Goal: Task Accomplishment & Management: Use online tool/utility

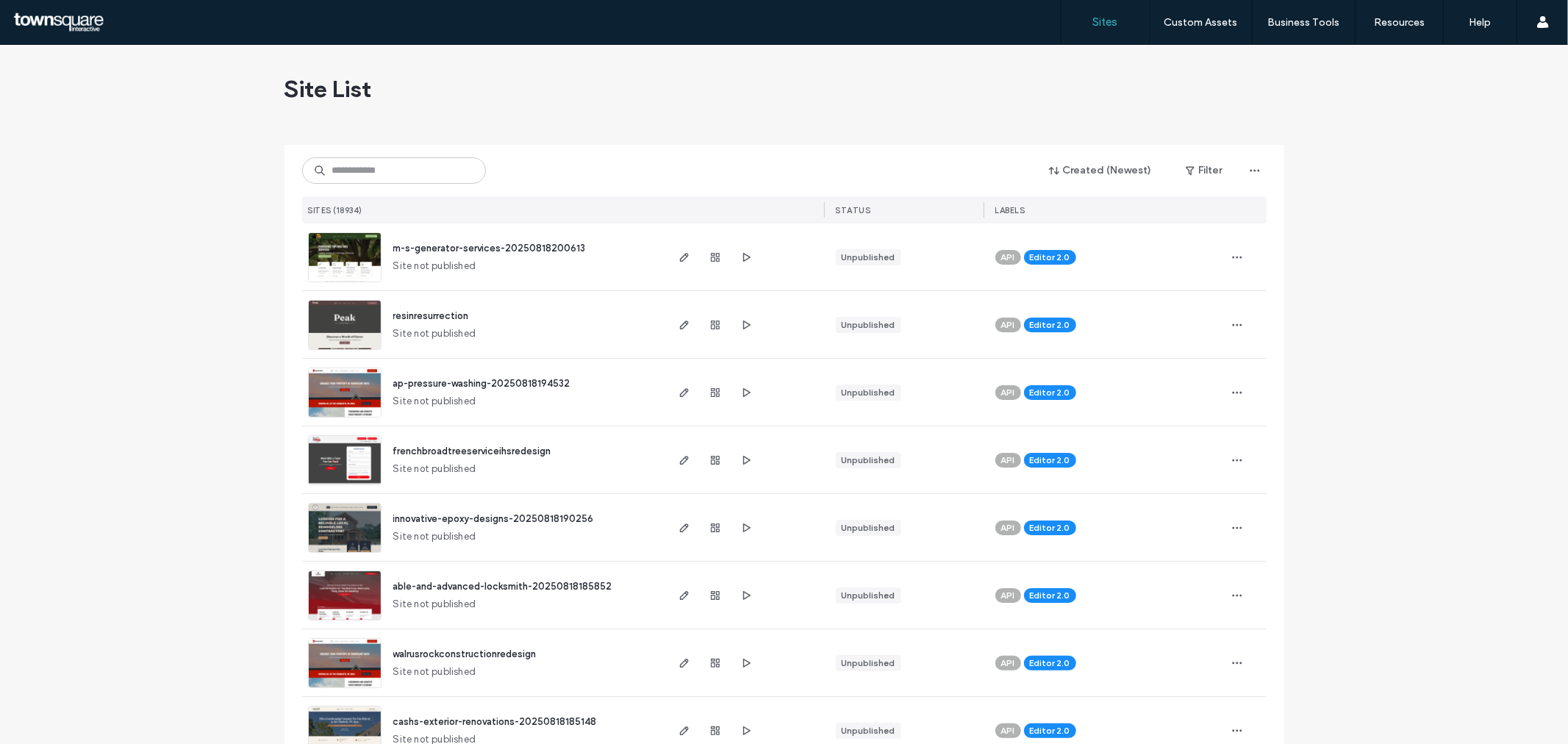
drag, startPoint x: 355, startPoint y: 192, endPoint x: 361, endPoint y: 181, distance: 12.5
click at [355, 192] on div "Created (Newest) Filter SITES (18934) STATUS LABELS" at bounding box center [784, 184] width 964 height 79
click at [362, 177] on input at bounding box center [394, 171] width 184 height 27
paste input "**********"
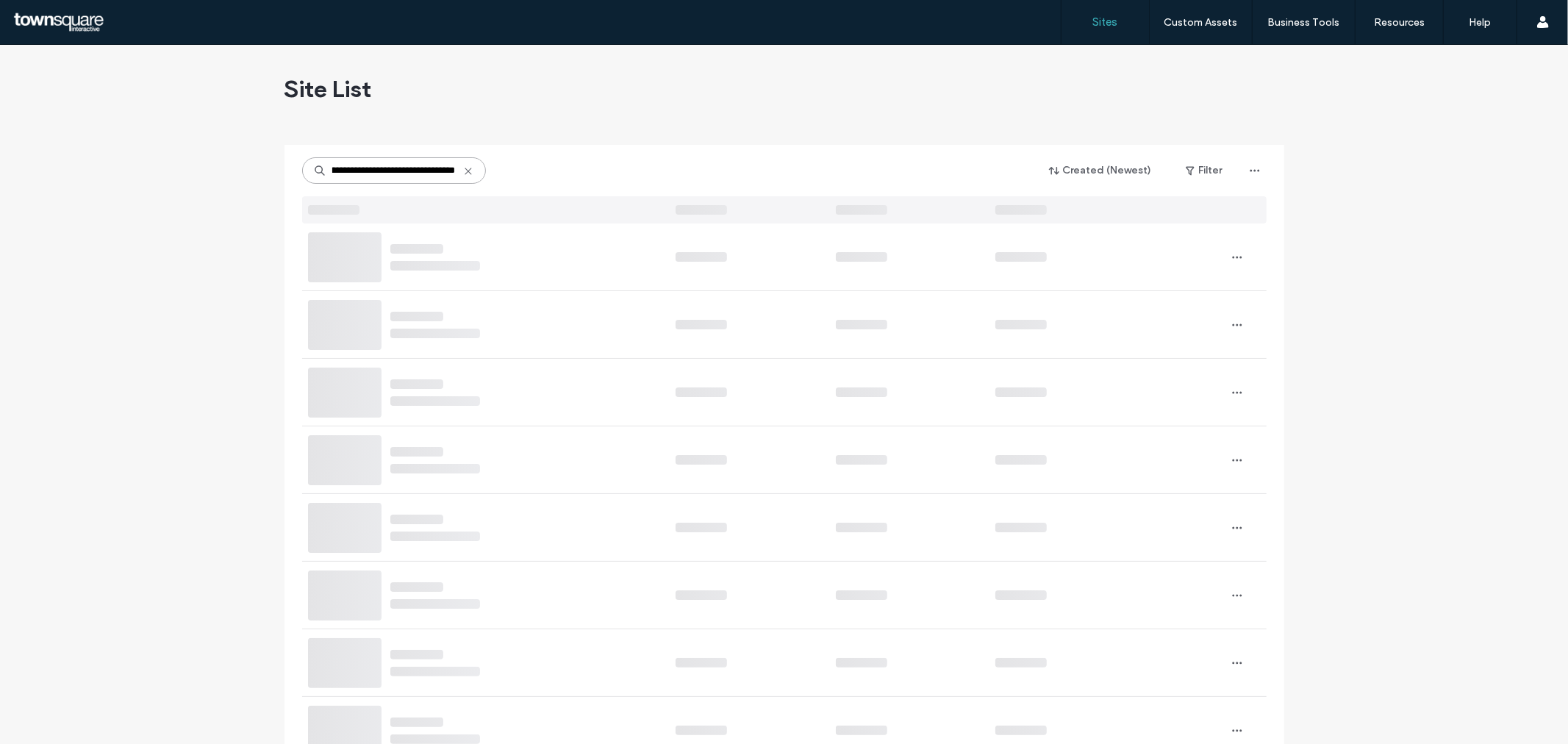
type input "**********"
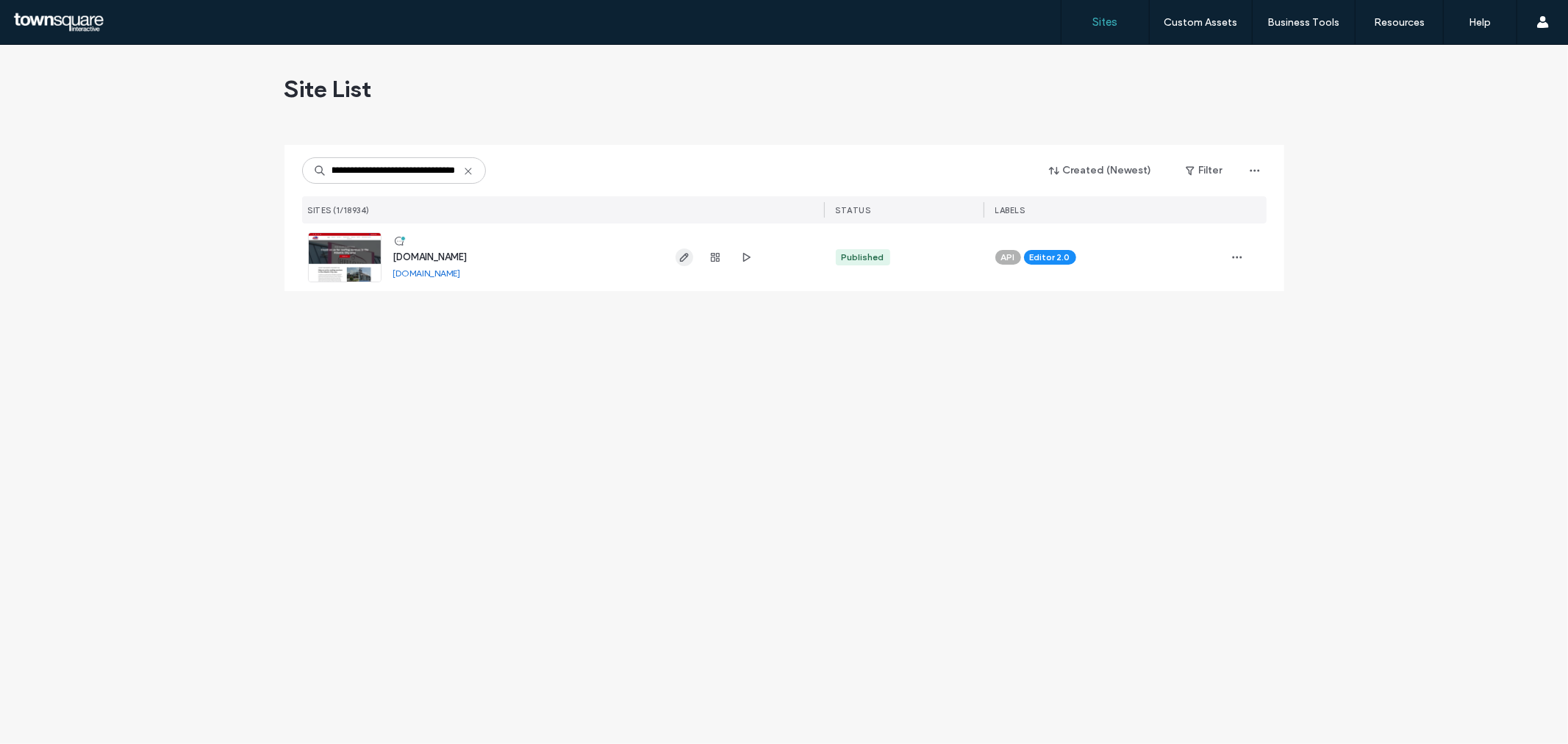
click at [684, 255] on use "button" at bounding box center [683, 257] width 9 height 9
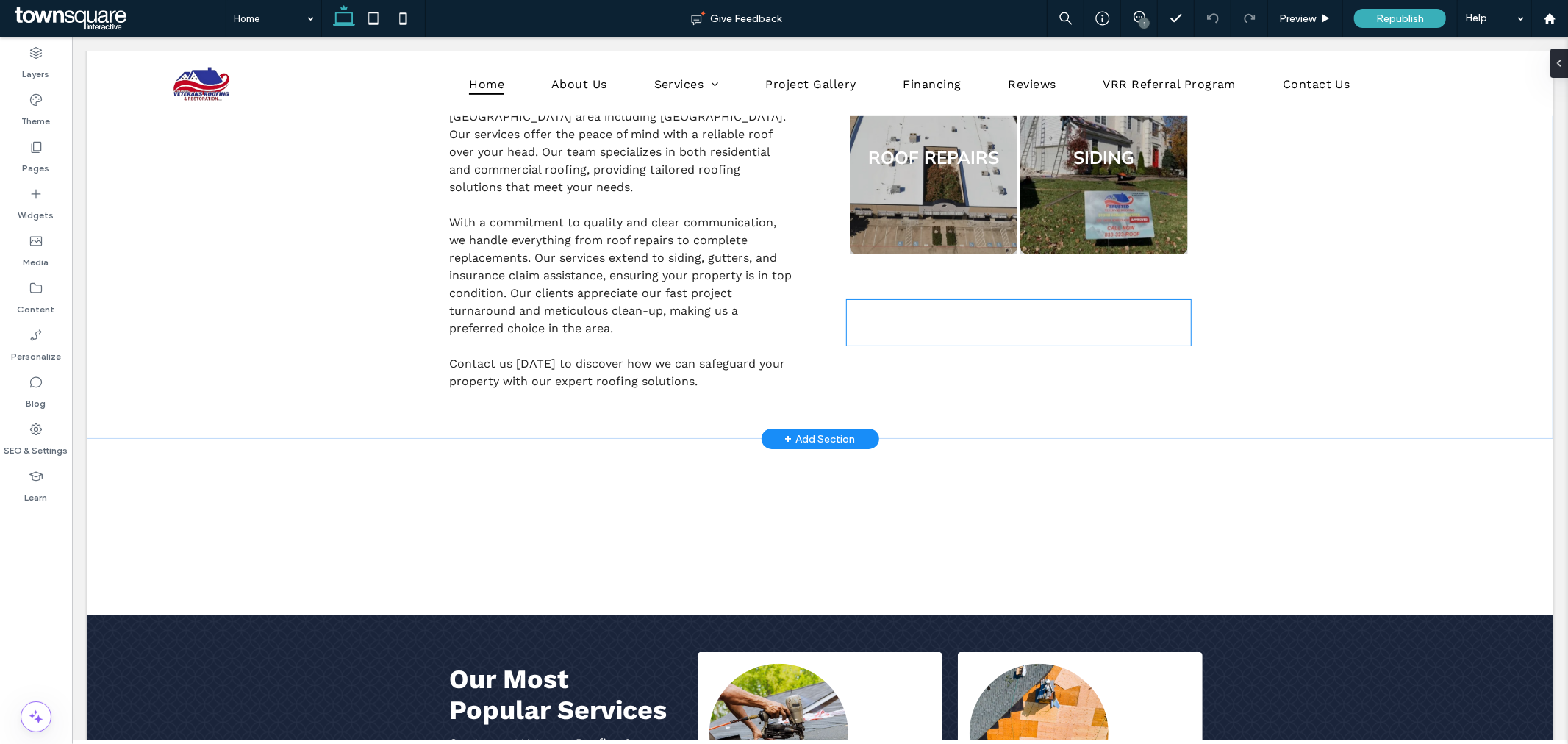
click at [964, 342] on div at bounding box center [1017, 322] width 344 height 46
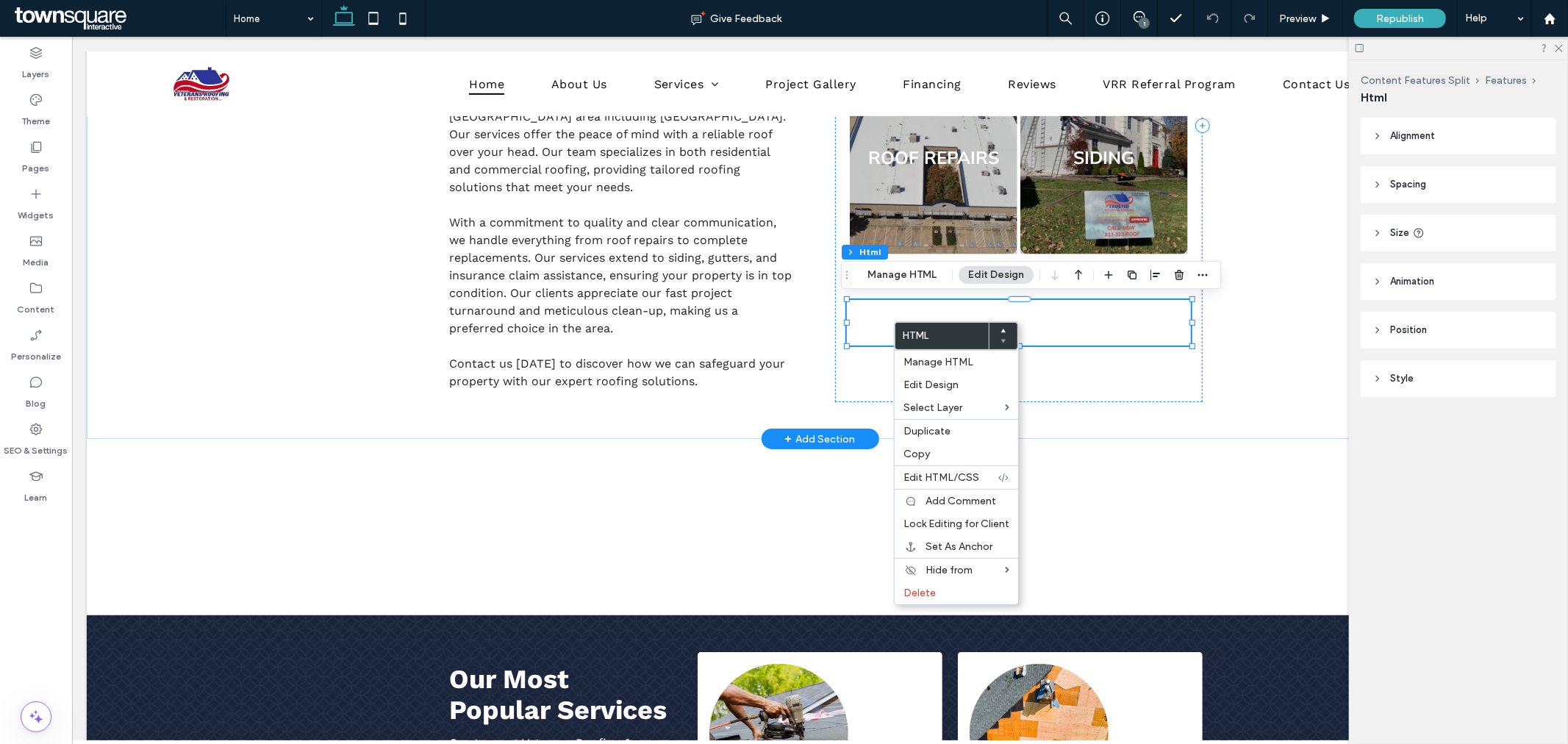
click at [875, 320] on div at bounding box center [1017, 322] width 344 height 46
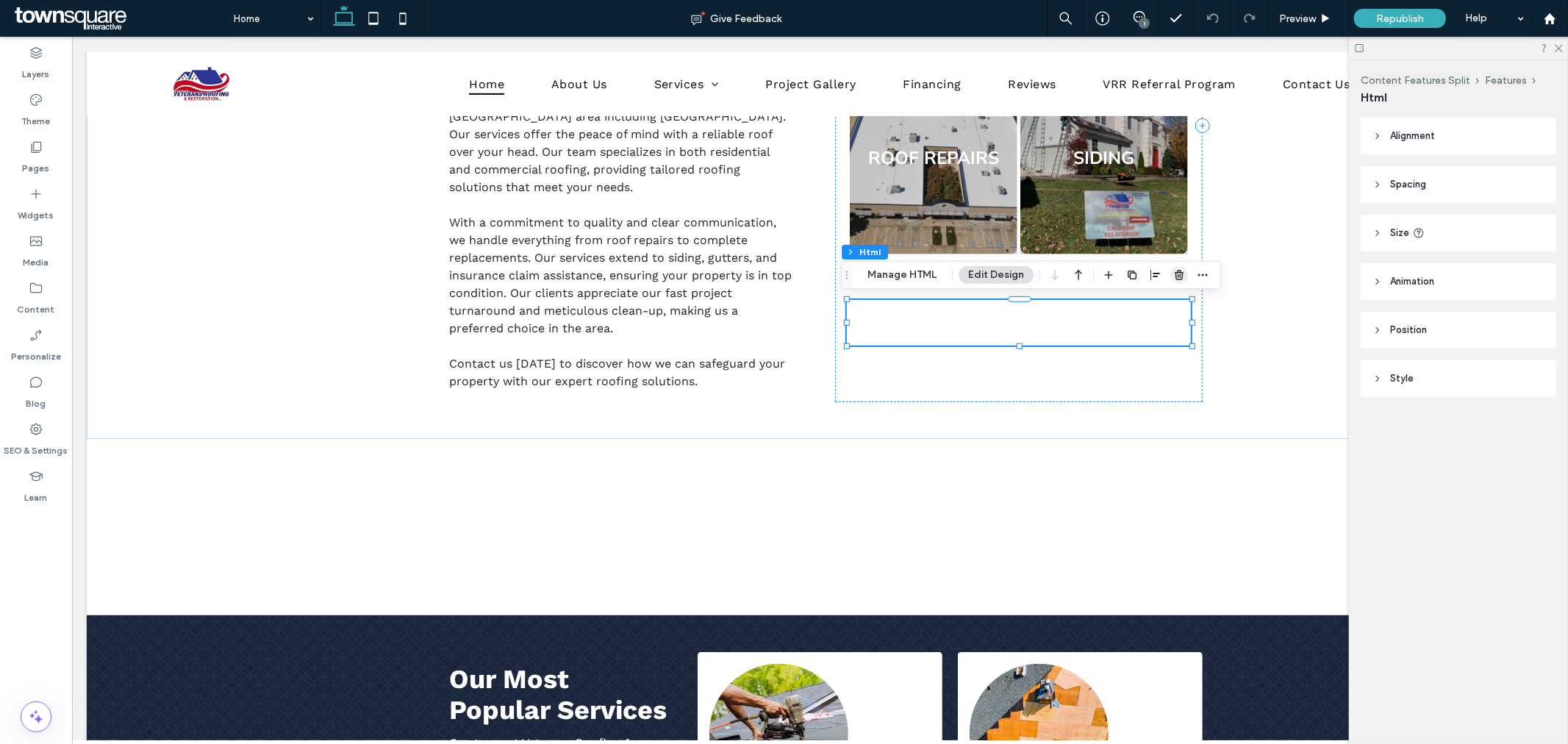
click at [1181, 277] on use "button" at bounding box center [1179, 275] width 9 height 9
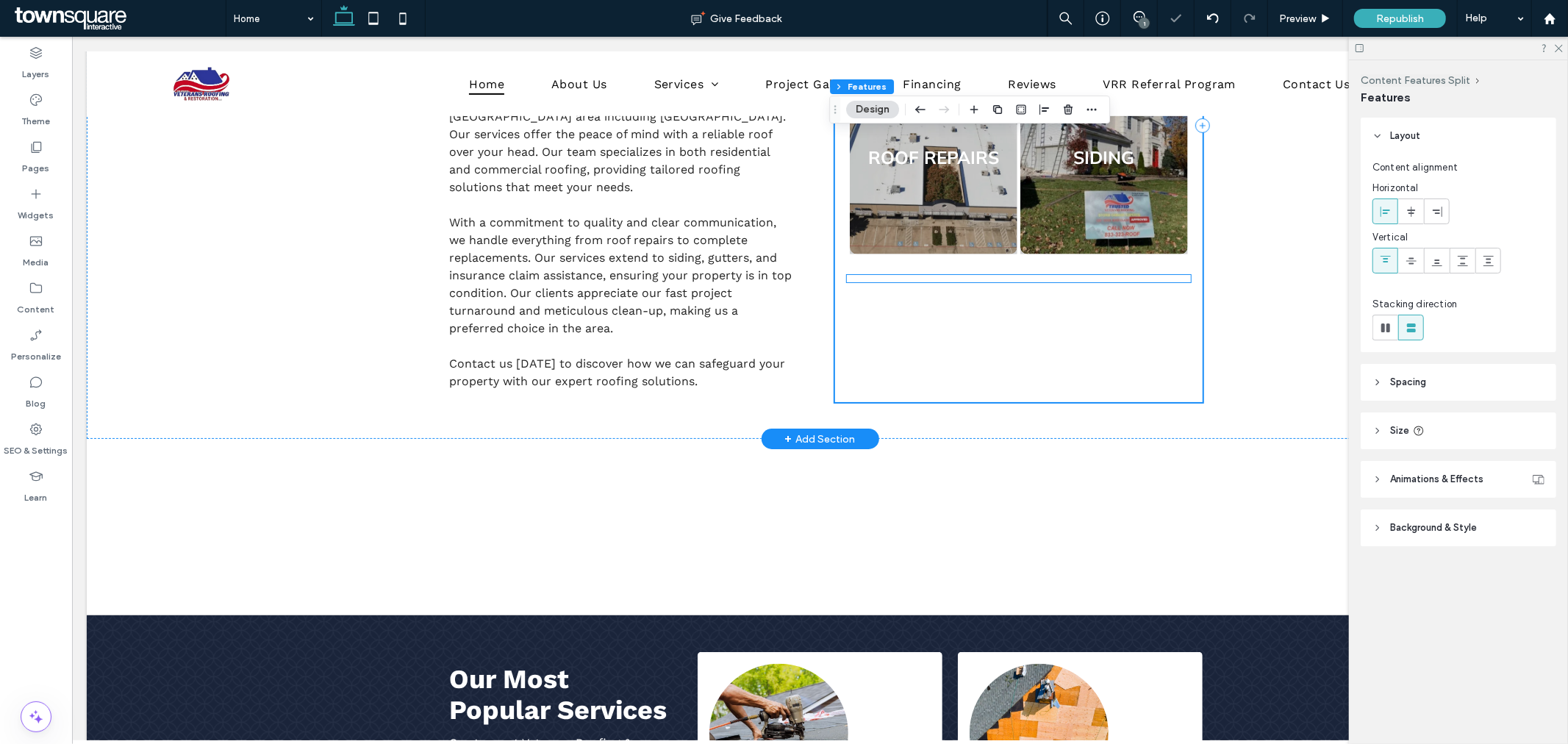
click at [1047, 280] on div at bounding box center [1017, 277] width 344 height 7
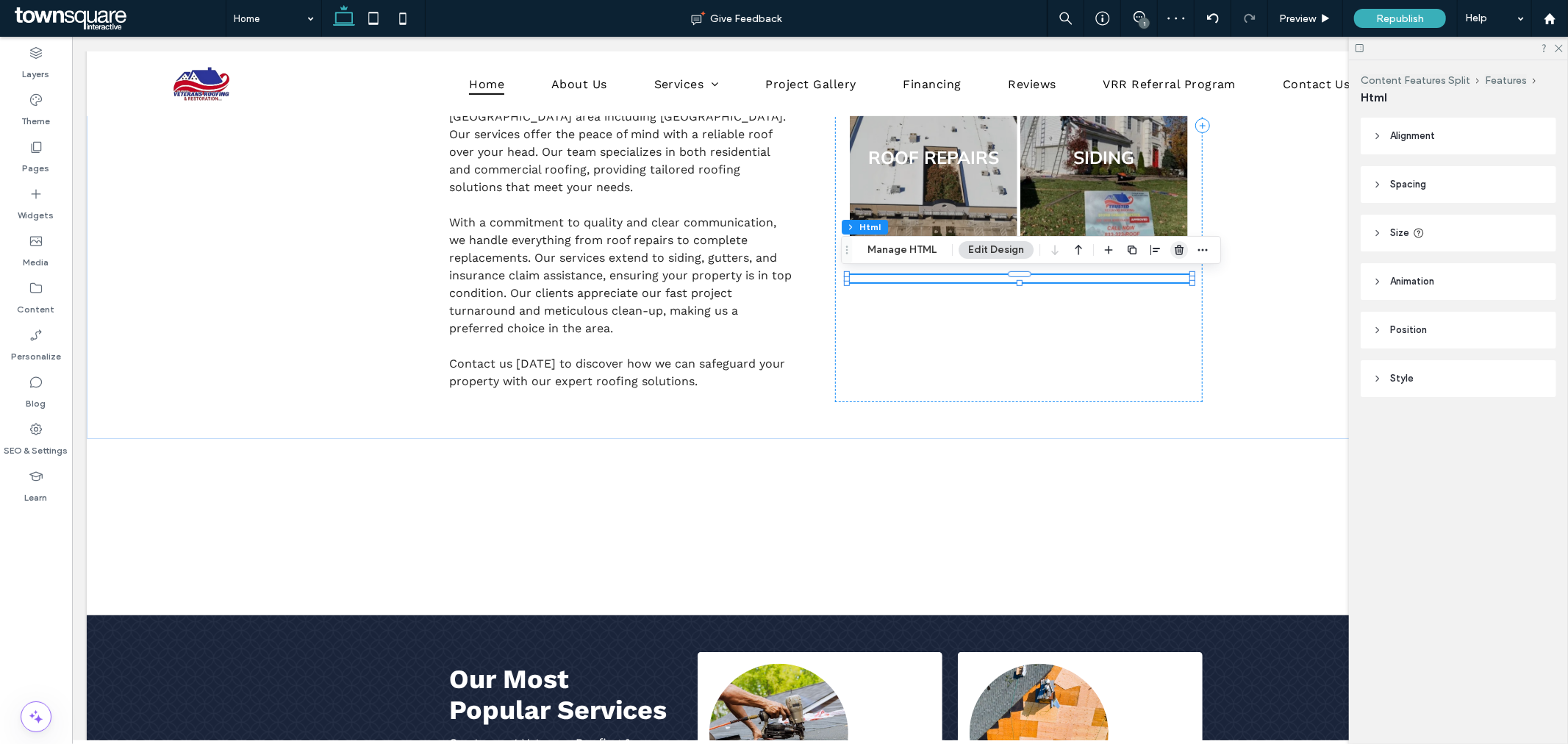
click at [1177, 246] on use "button" at bounding box center [1179, 250] width 9 height 9
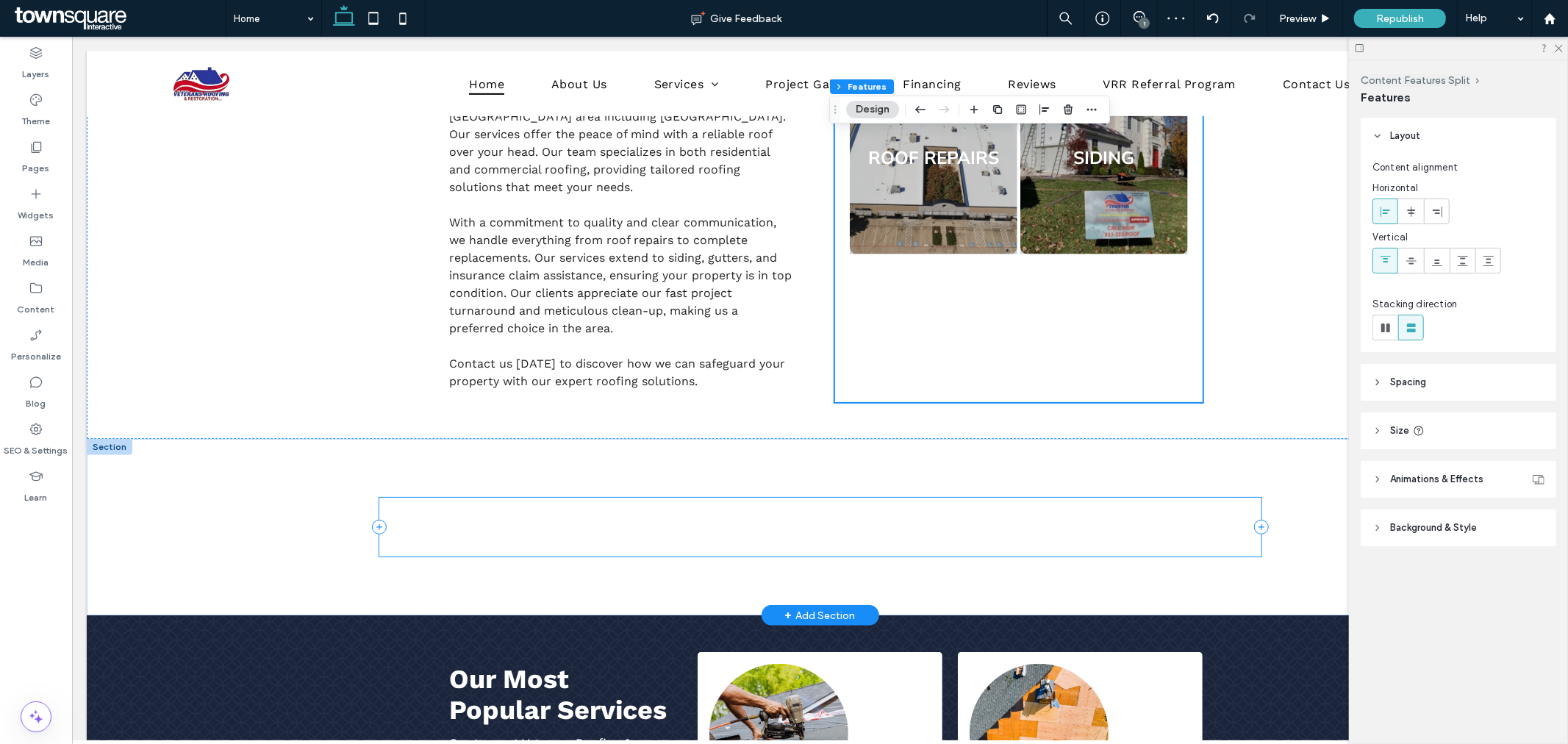
click at [876, 524] on div at bounding box center [819, 526] width 882 height 58
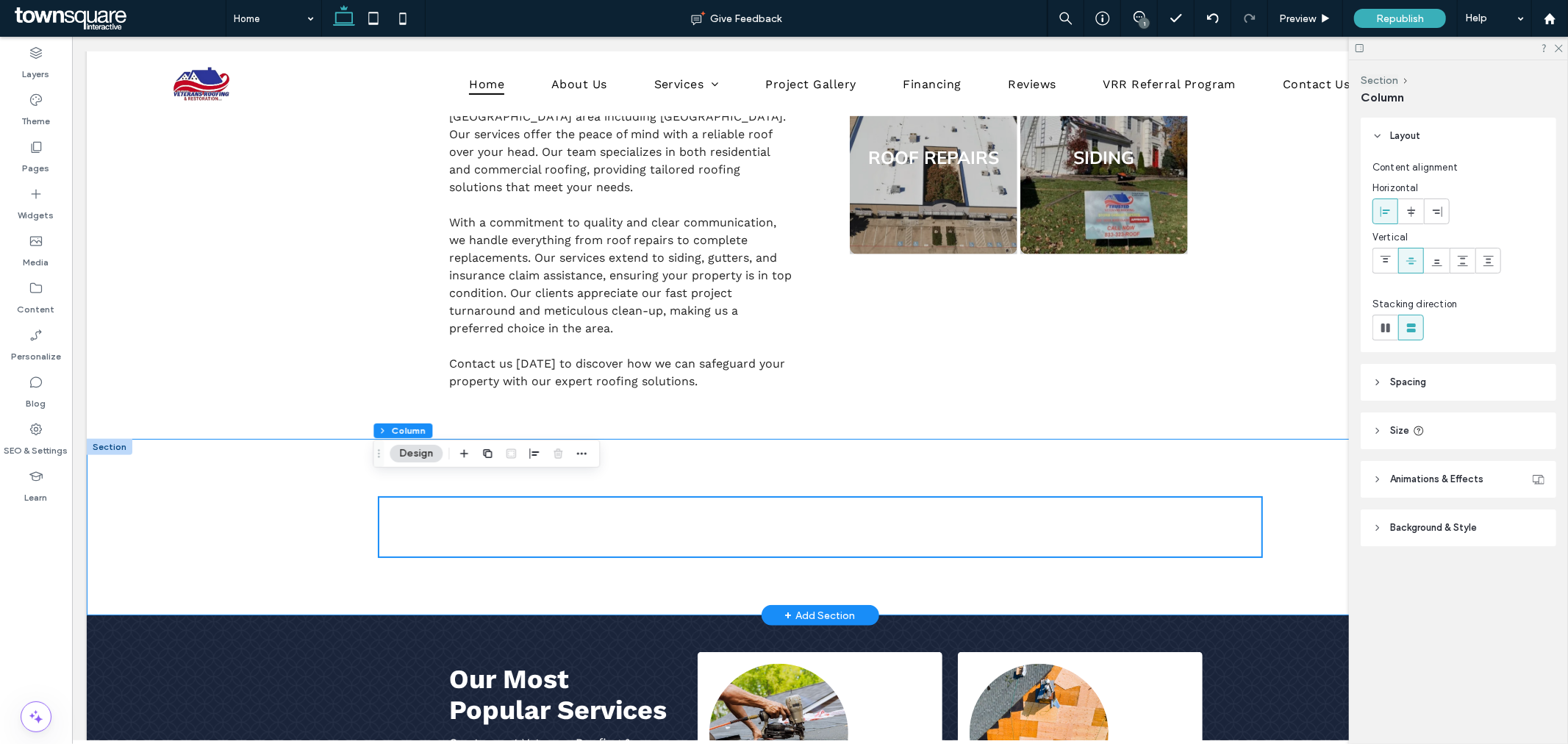
click at [879, 553] on div at bounding box center [819, 526] width 882 height 176
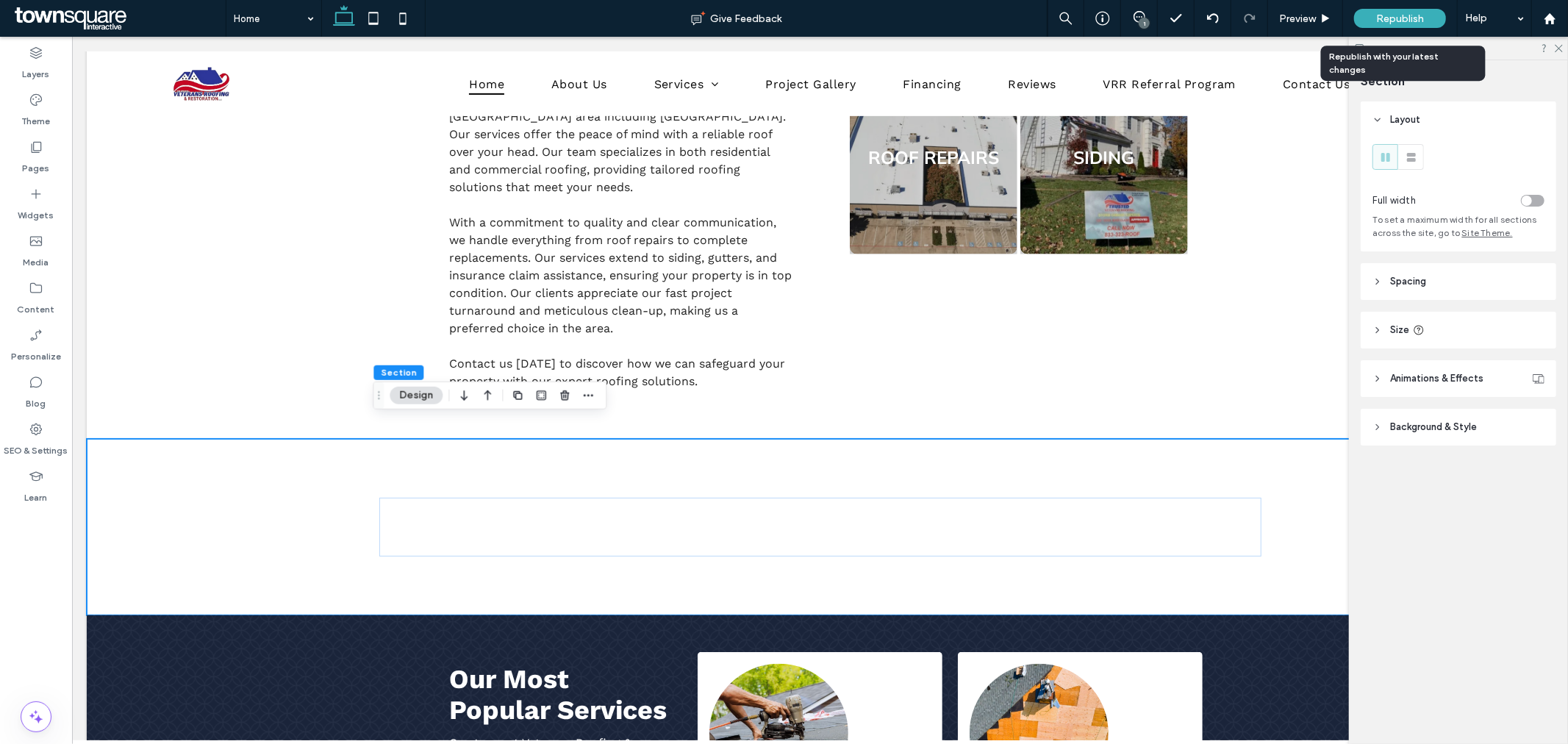
click at [1397, 13] on span "Republish" at bounding box center [1400, 19] width 47 height 13
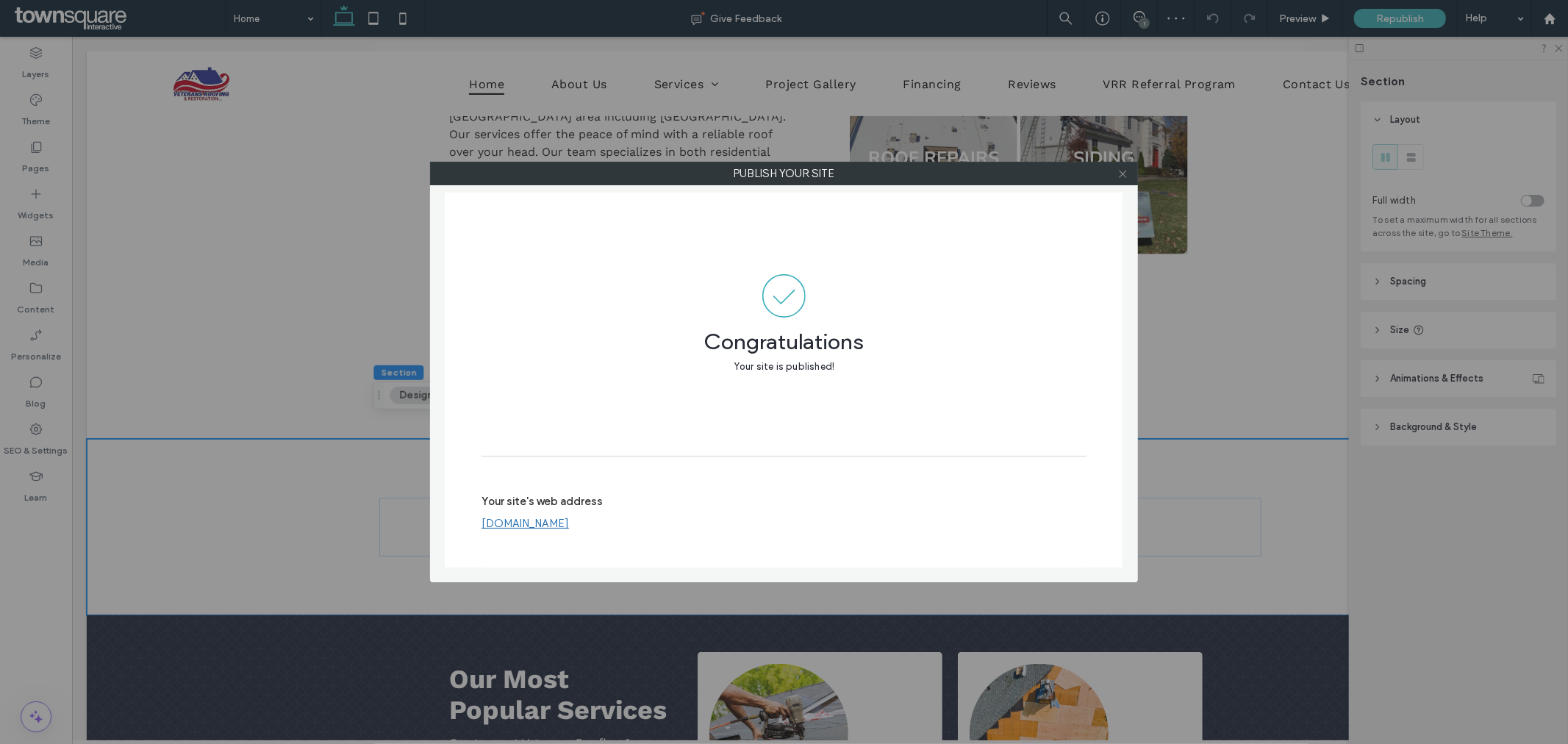
click at [1123, 173] on icon at bounding box center [1123, 174] width 11 height 11
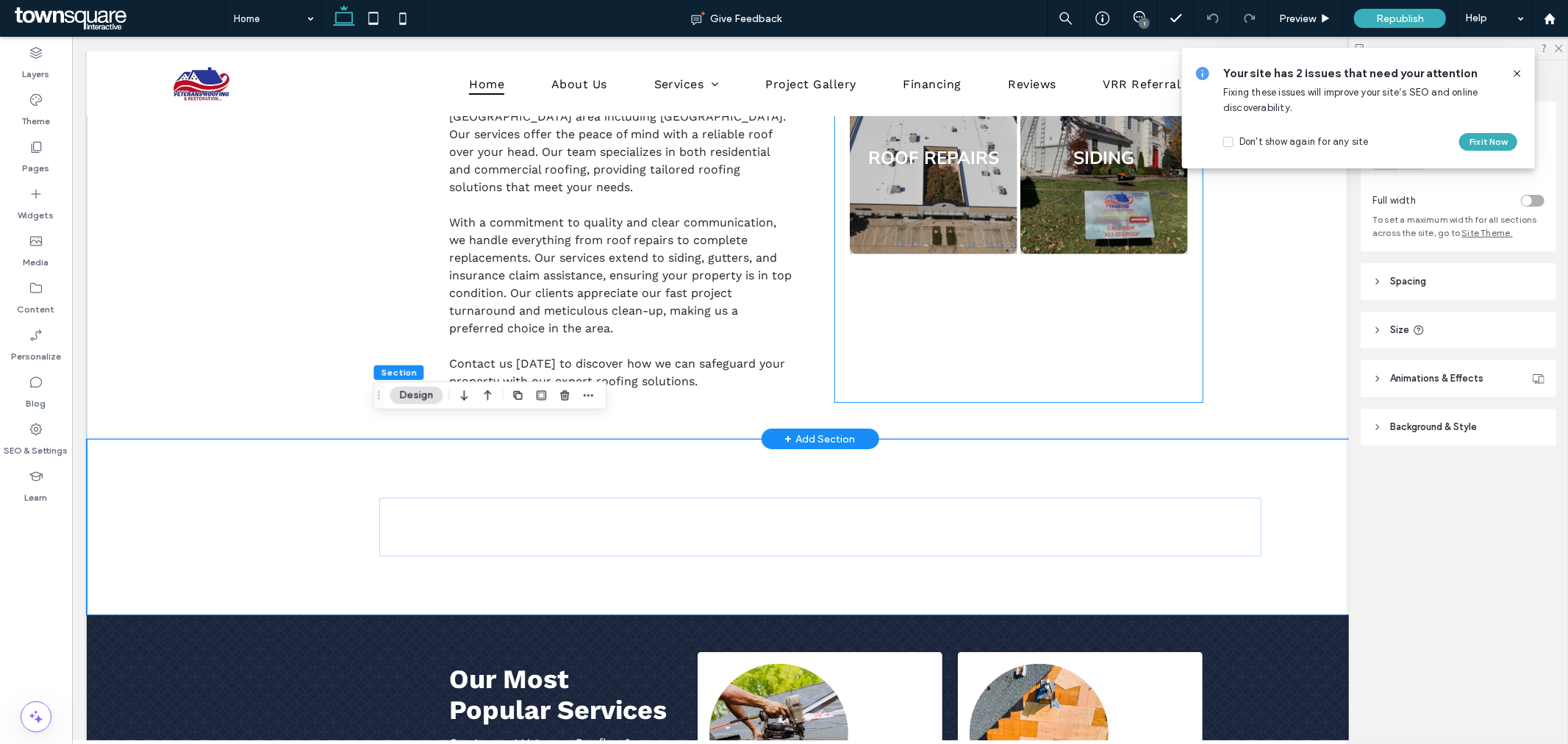
click at [952, 334] on div "About Us Button Roof Replacement Button Roof Repairs Button Siding Button" at bounding box center [1017, 124] width 367 height 554
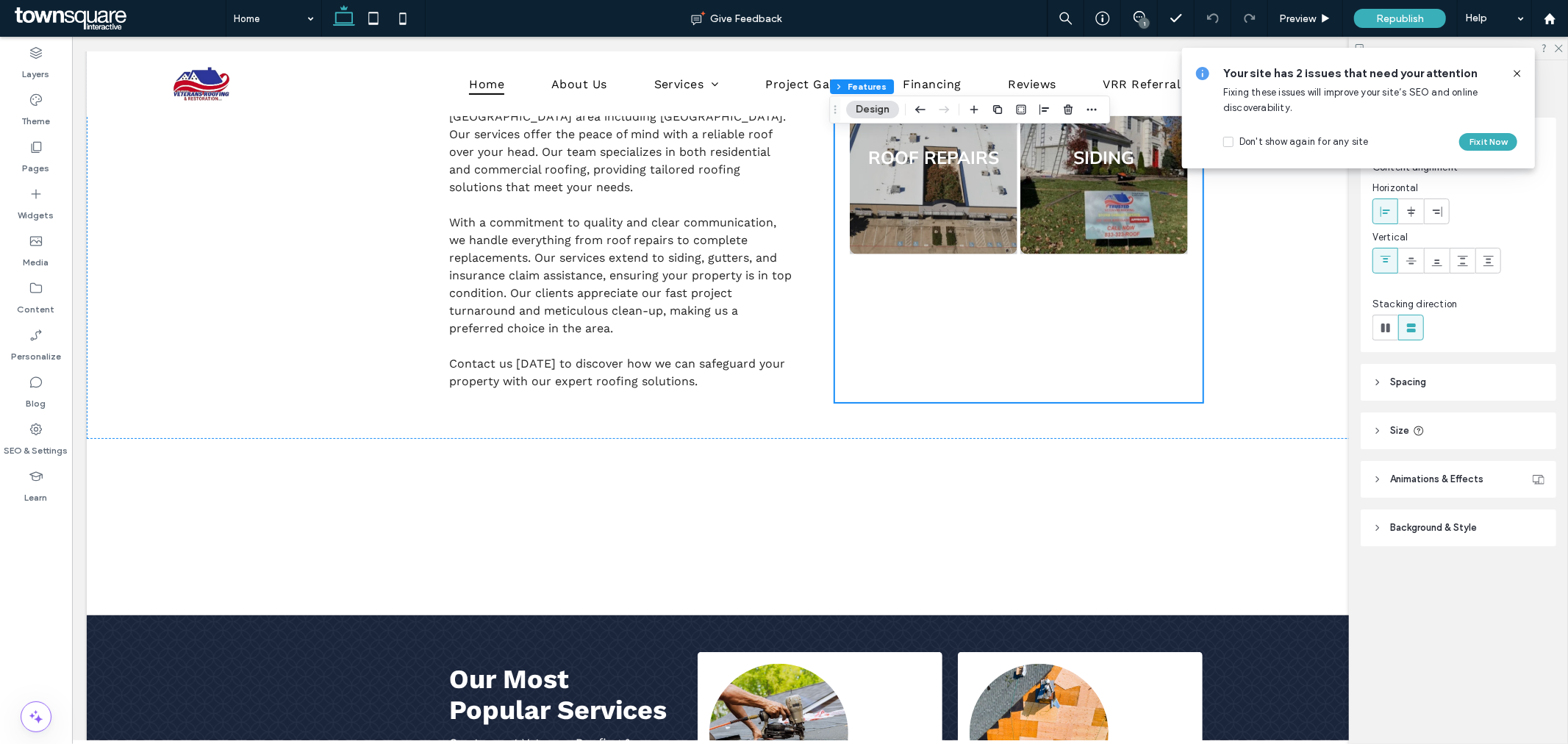
click at [1517, 71] on icon at bounding box center [1517, 73] width 12 height 12
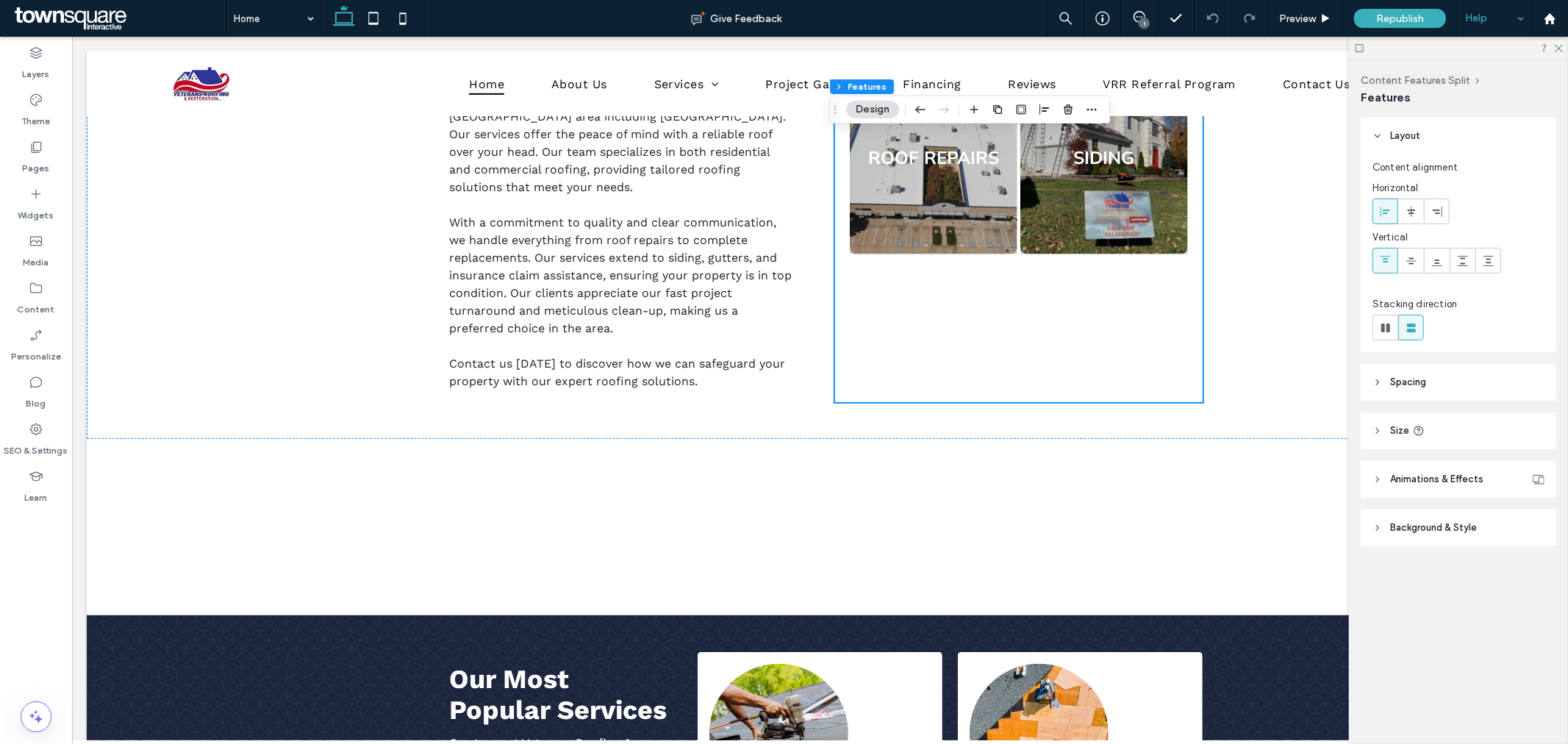
drag, startPoint x: 1557, startPoint y: 45, endPoint x: 1458, endPoint y: 17, distance: 102.9
click at [1557, 45] on icon at bounding box center [1558, 47] width 9 height 9
